Goal: Task Accomplishment & Management: Manage account settings

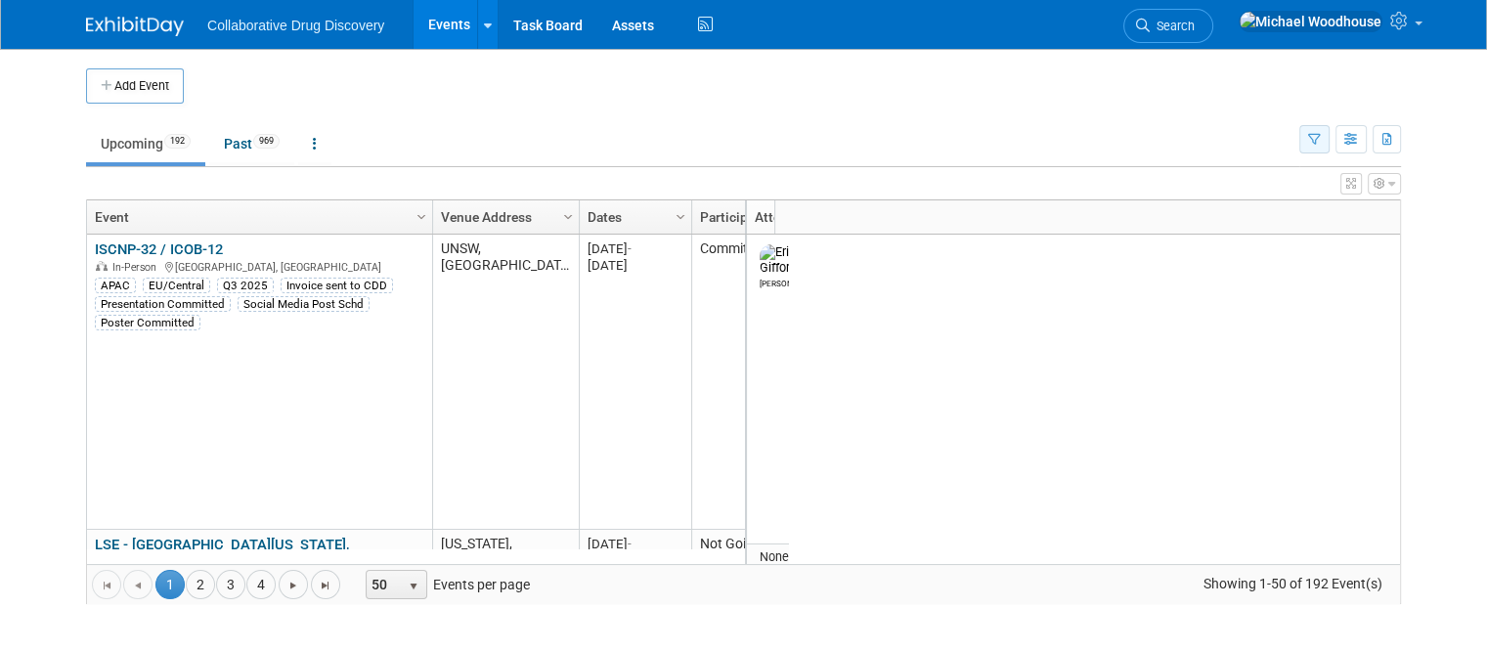
click at [735, 134] on icon "button" at bounding box center [1314, 140] width 13 height 13
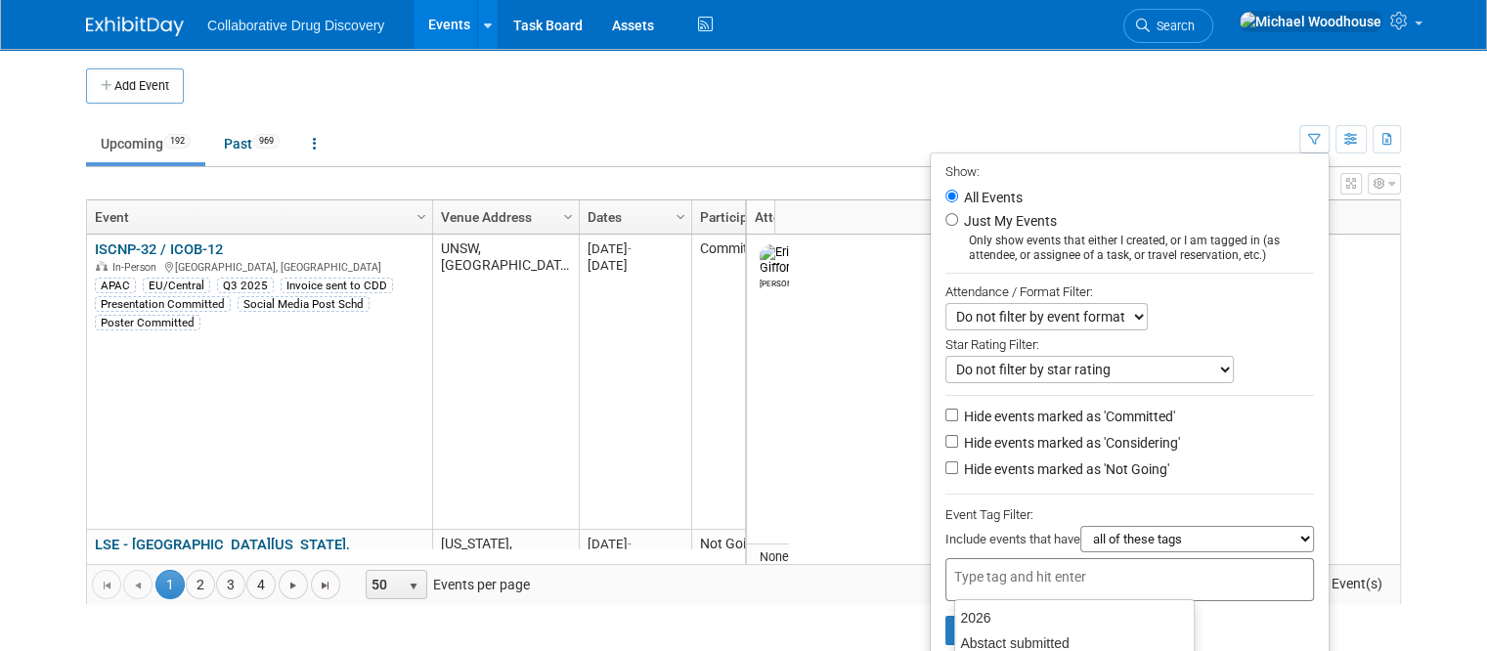
click at [735, 571] on input "text" at bounding box center [1032, 577] width 156 height 20
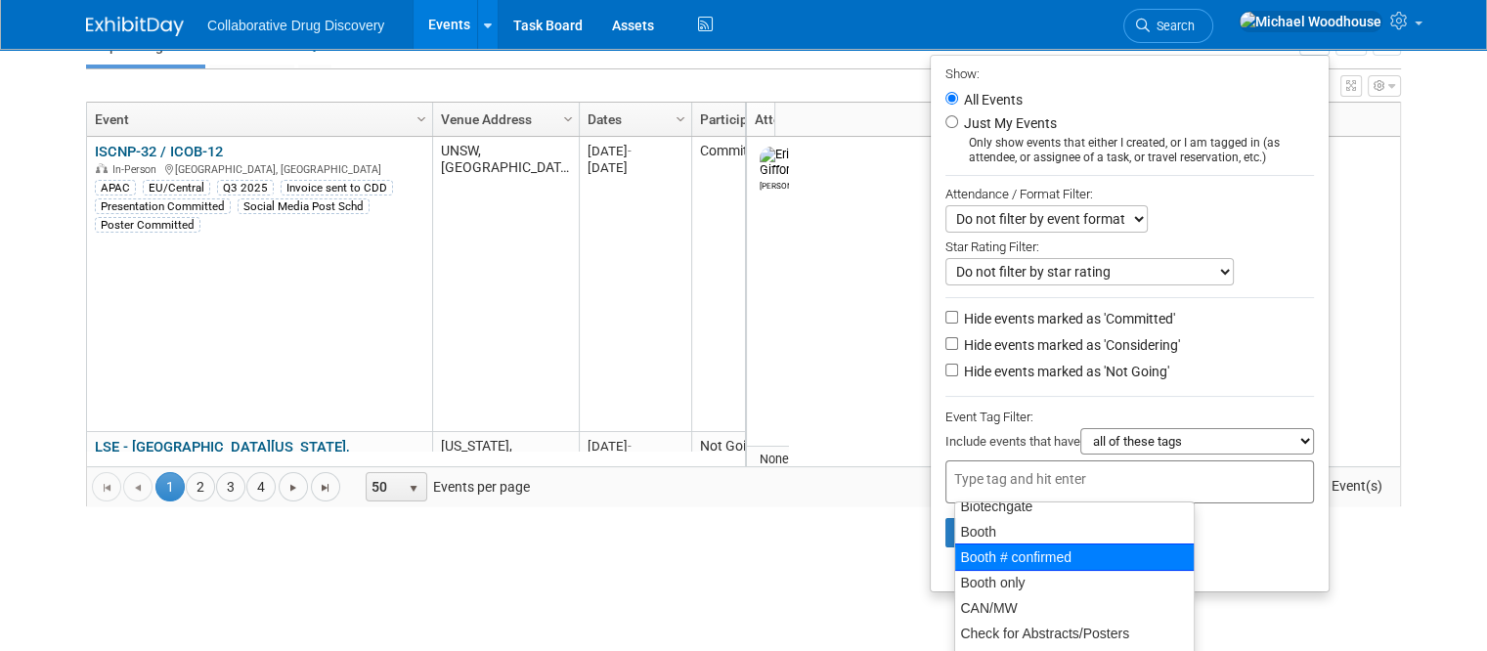
scroll to position [294, 0]
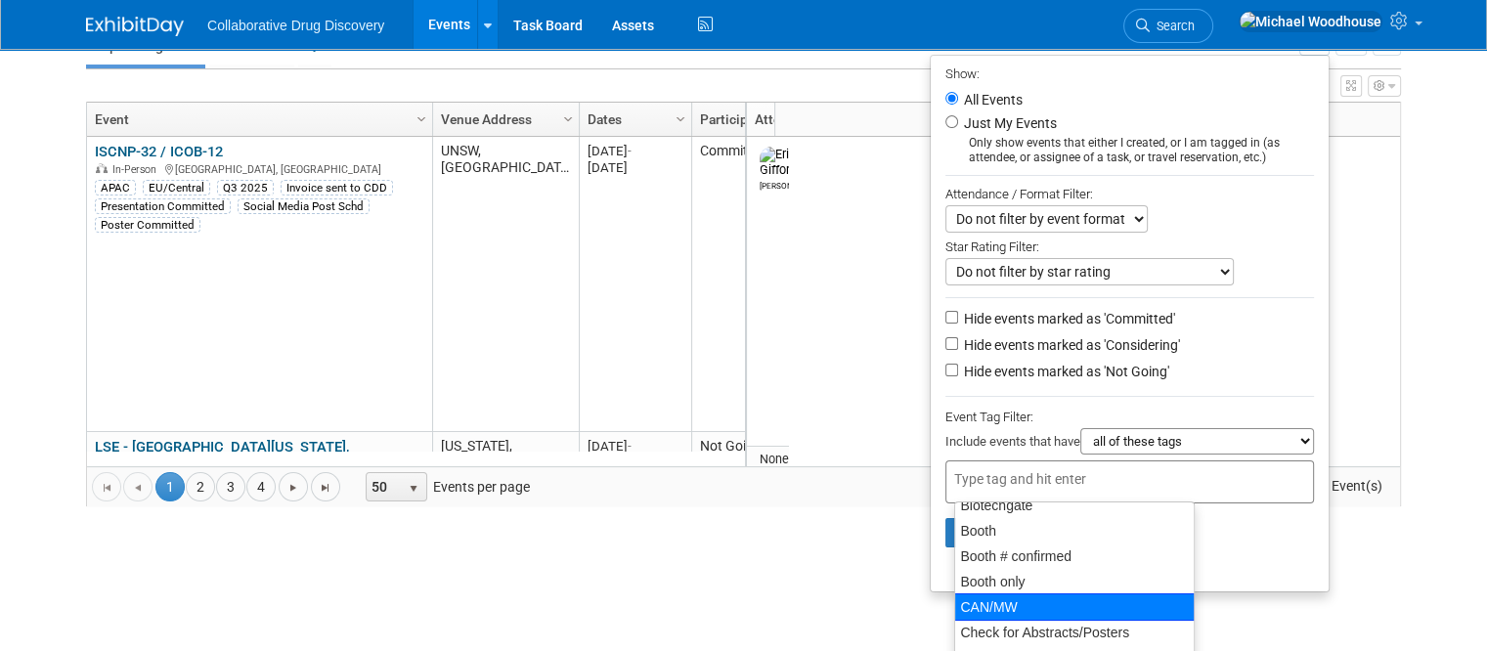
click at [735, 608] on div "CAN/MW" at bounding box center [1074, 606] width 240 height 27
type input "CAN/MW"
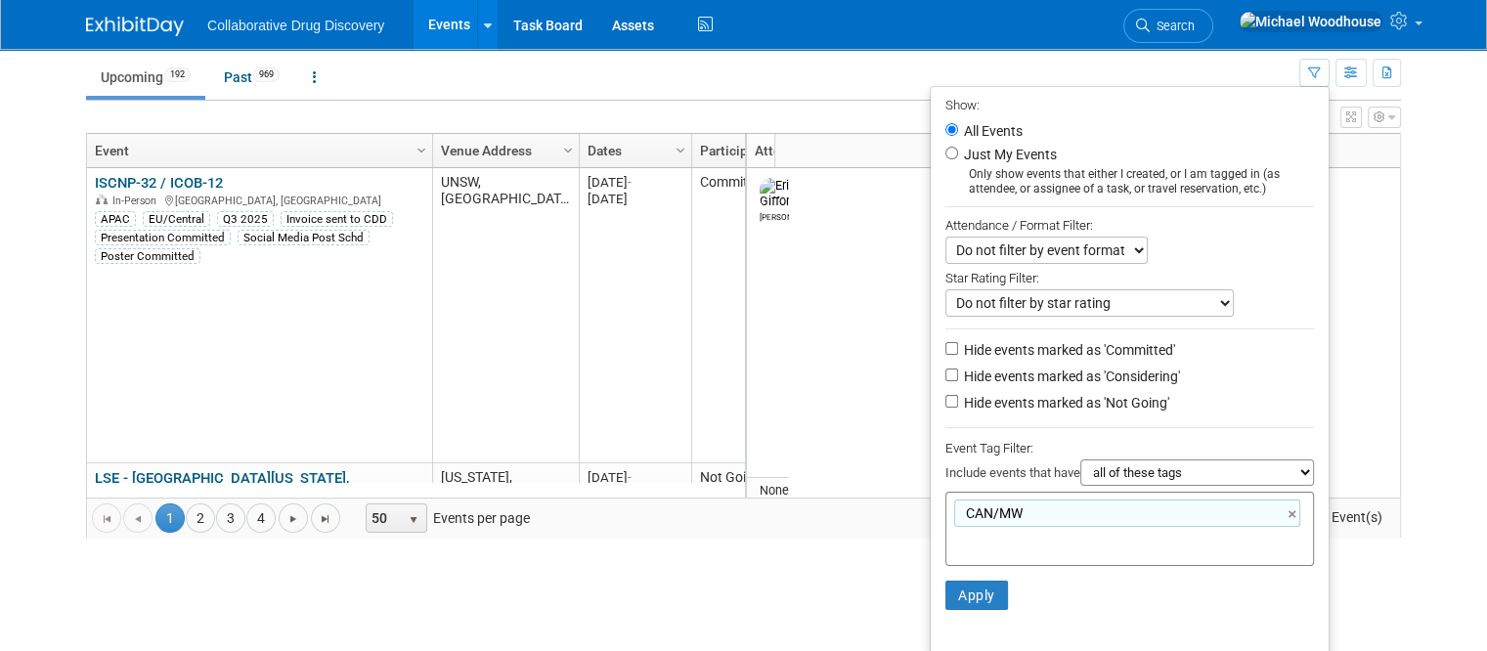
click at [735, 398] on label "Hide events marked as 'Not Going'" at bounding box center [1064, 403] width 209 height 20
click at [735, 398] on input "Hide events marked as 'Not Going'" at bounding box center [951, 401] width 13 height 13
checkbox input "true"
click at [735, 590] on button "Apply" at bounding box center [976, 595] width 63 height 29
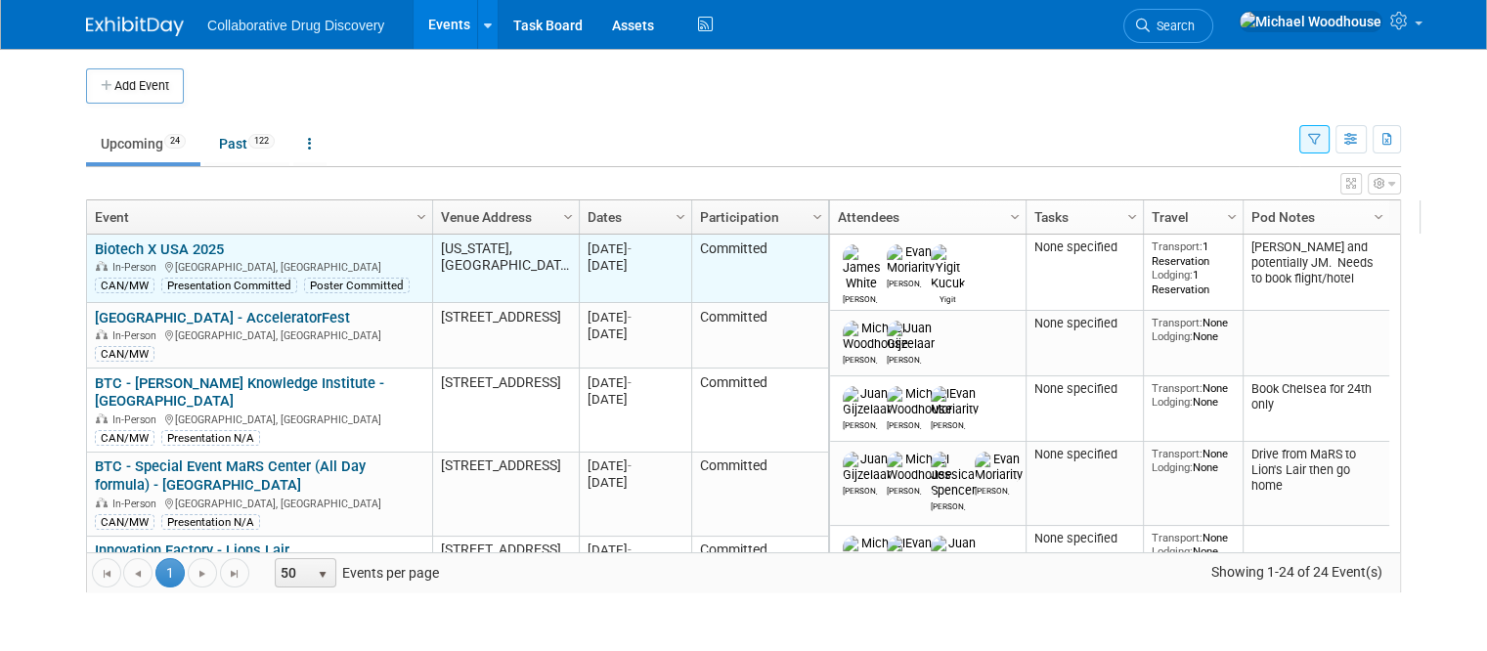
click at [171, 241] on link "Biotech X USA 2025" at bounding box center [159, 249] width 129 height 18
click at [0, 0] on div at bounding box center [0, 0] width 0 height 0
click at [158, 244] on link "Biotech X USA 2025" at bounding box center [159, 249] width 129 height 18
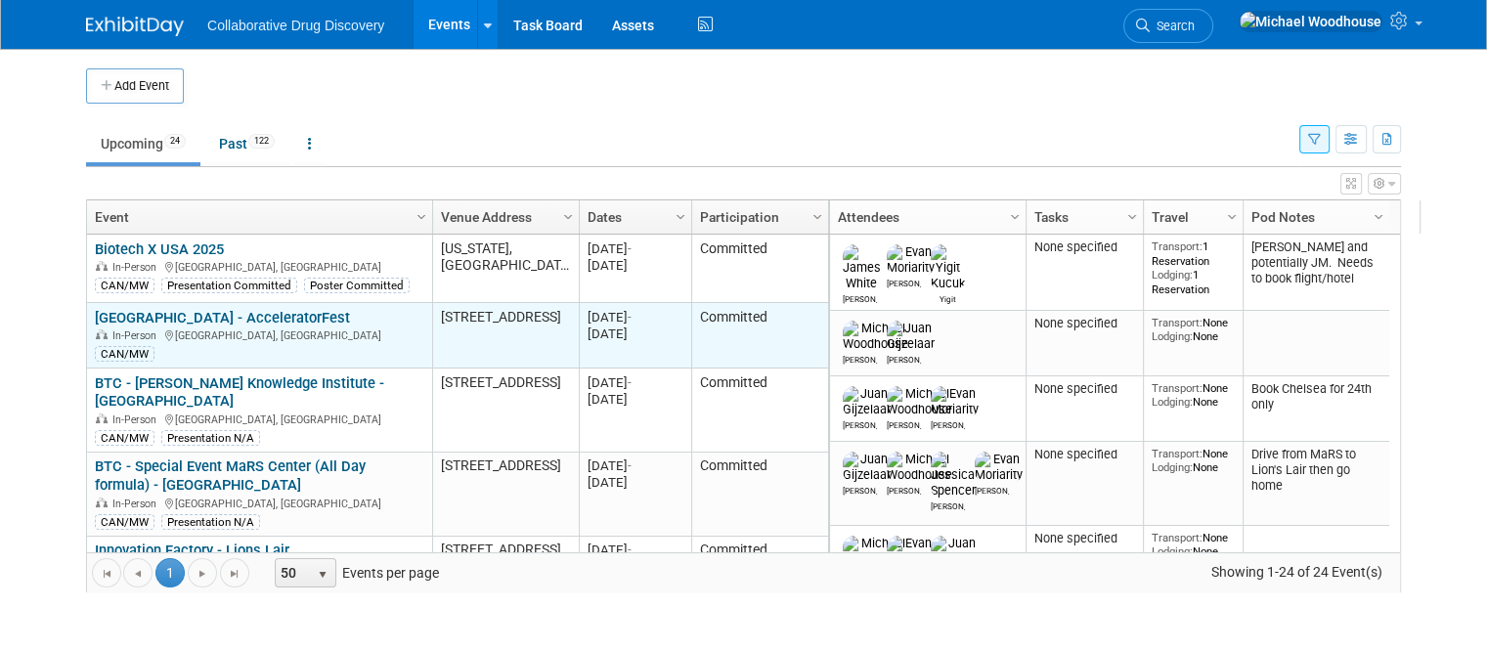
click at [246, 313] on link "[GEOGRAPHIC_DATA] - AcceleratorFest" at bounding box center [222, 318] width 255 height 18
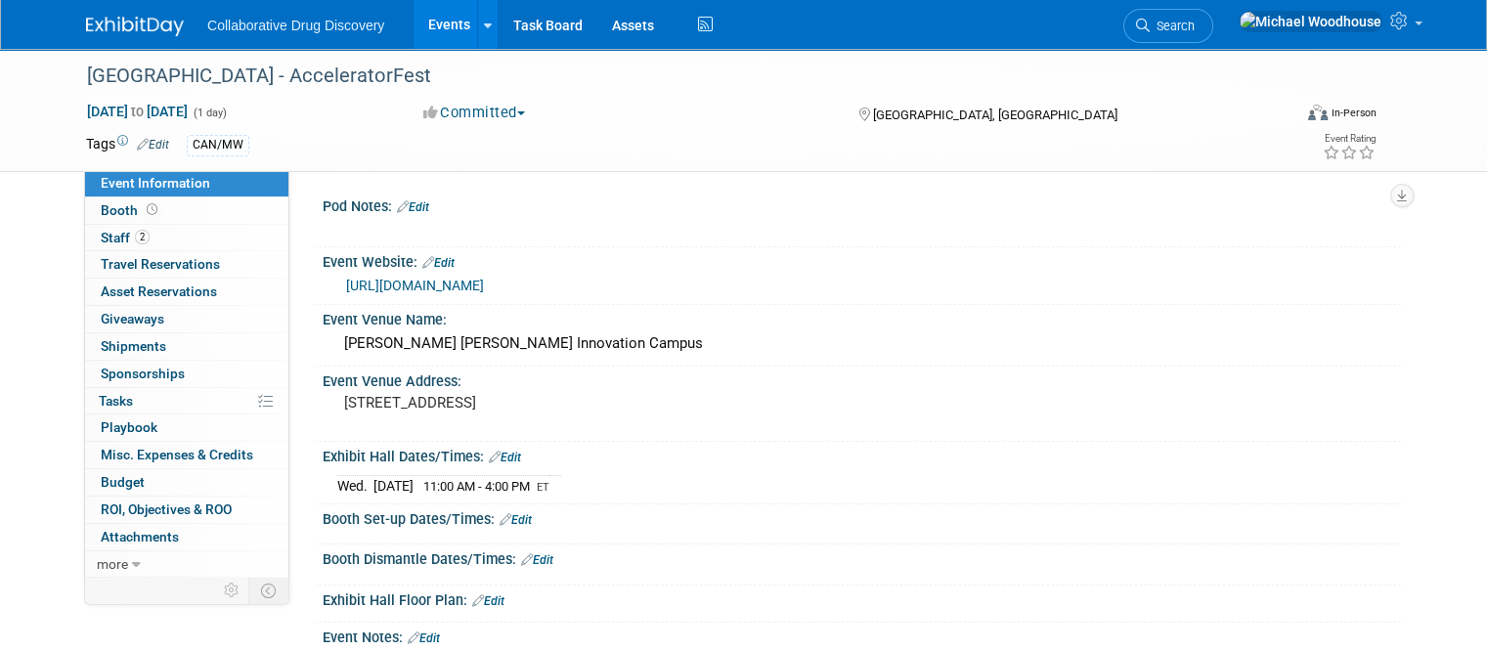
click at [414, 201] on link "Edit" at bounding box center [413, 207] width 32 height 14
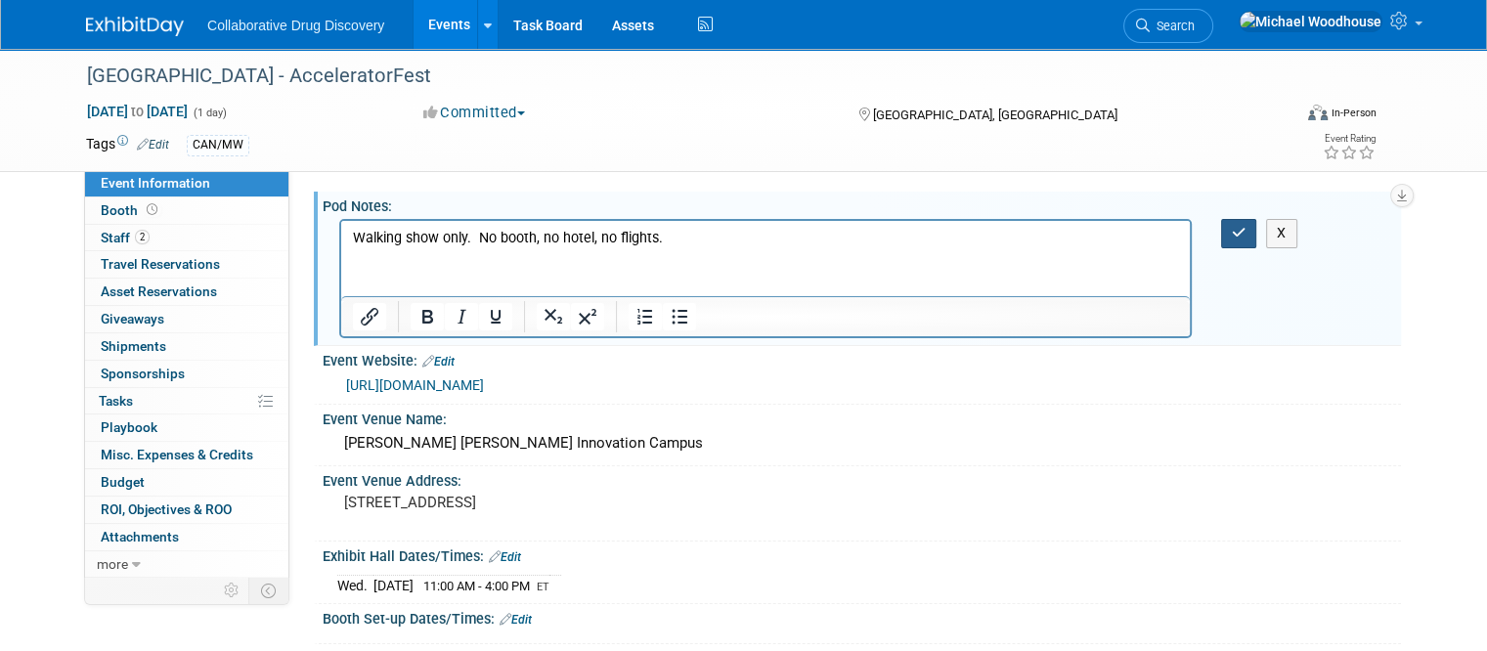
click at [1246, 230] on icon "button" at bounding box center [1239, 233] width 15 height 14
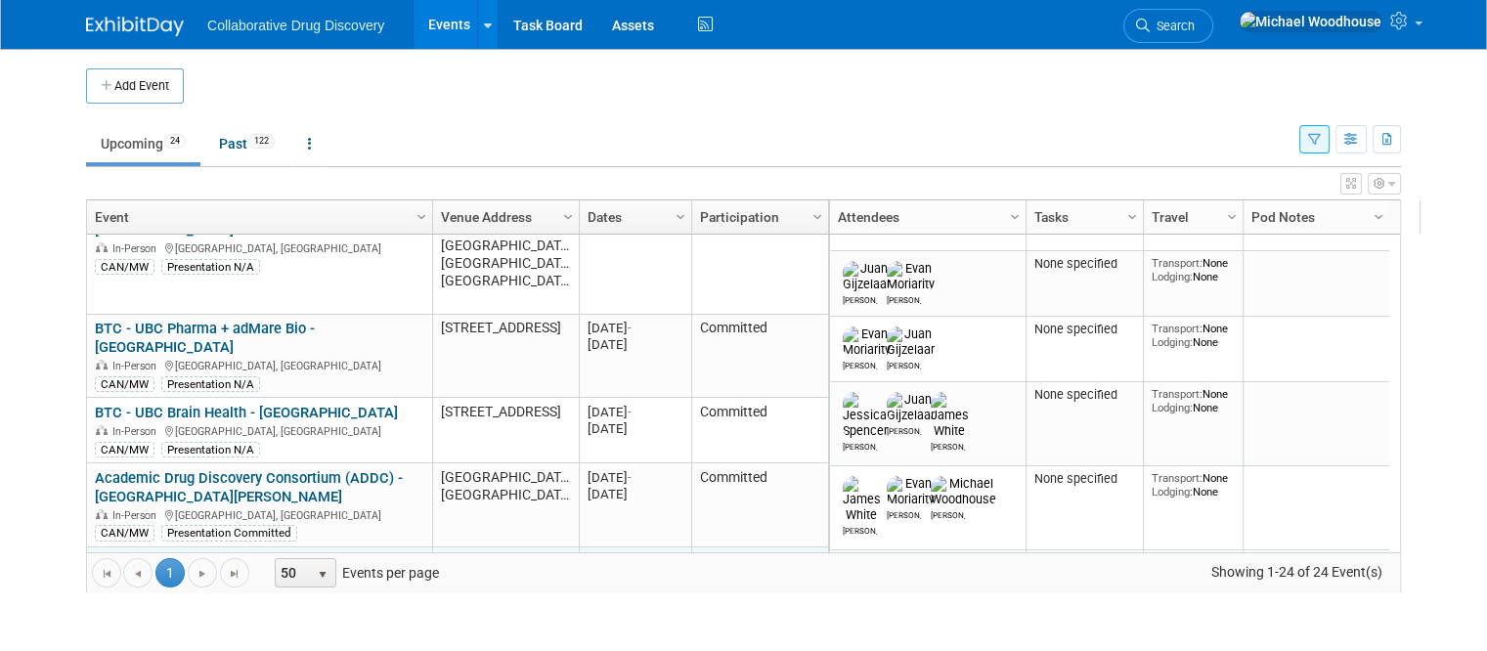
scroll to position [938, 0]
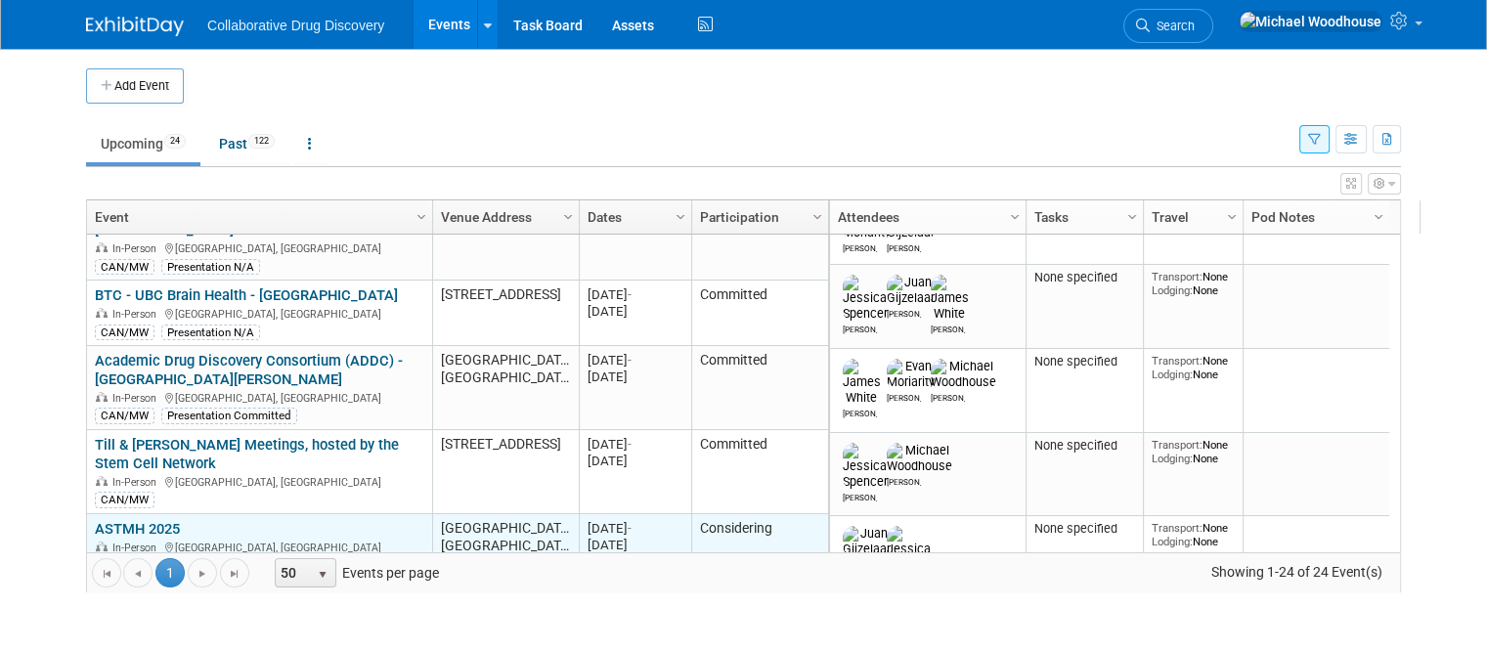
click at [107, 520] on link "ASTMH 2025" at bounding box center [137, 529] width 85 height 18
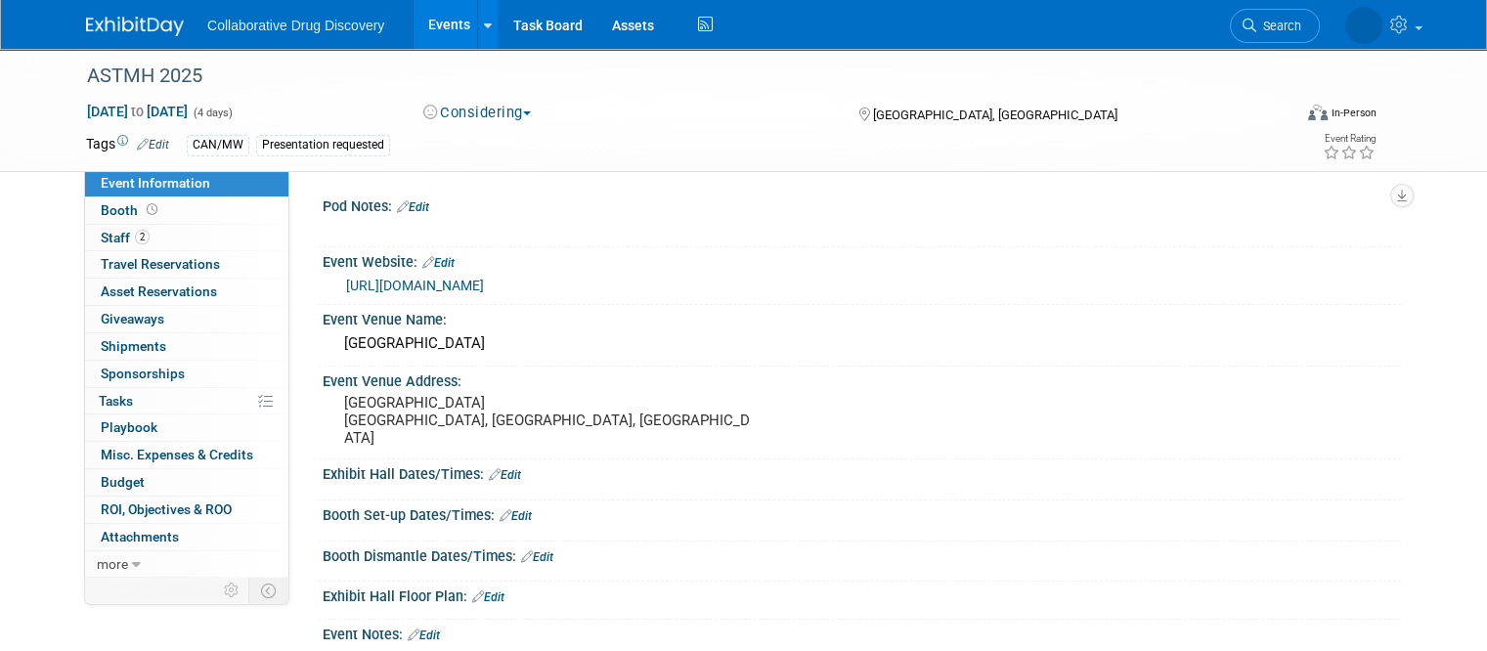
click at [517, 107] on button "Considering" at bounding box center [477, 113] width 122 height 21
click at [500, 195] on link "Not Going" at bounding box center [494, 199] width 154 height 27
